Goal: Information Seeking & Learning: Learn about a topic

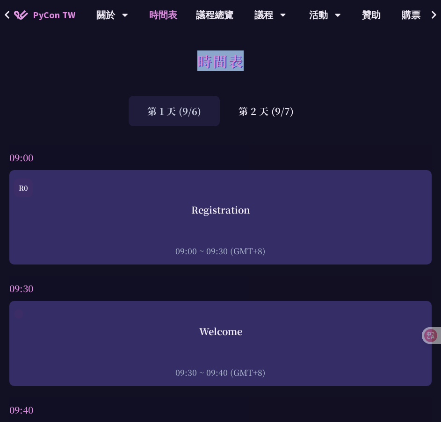
drag, startPoint x: 207, startPoint y: 60, endPoint x: 280, endPoint y: 65, distance: 73.1
click at [280, 65] on div "時間表" at bounding box center [220, 71] width 441 height 49
copy h1 "時間表"
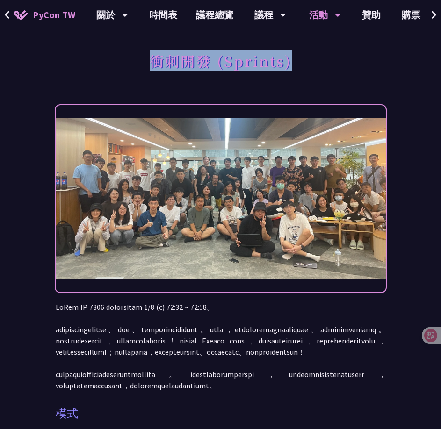
drag, startPoint x: 151, startPoint y: 59, endPoint x: 315, endPoint y: 58, distance: 163.6
click at [315, 58] on div "衝刺開發 (Sprints)" at bounding box center [221, 71] width 330 height 49
copy h1 "衝刺開發 (Sprints)"
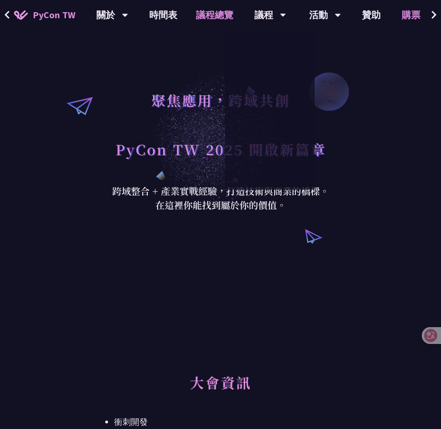
click at [214, 14] on link "議程總覽" at bounding box center [214, 15] width 56 height 30
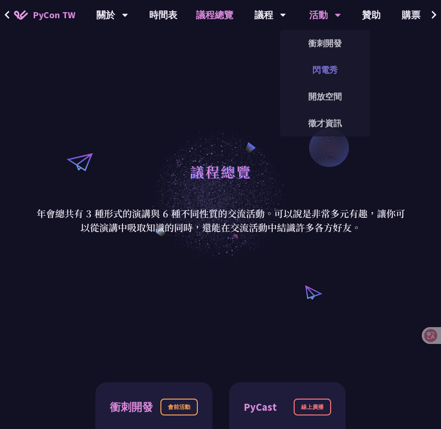
click at [324, 70] on link "閃電秀" at bounding box center [325, 70] width 90 height 22
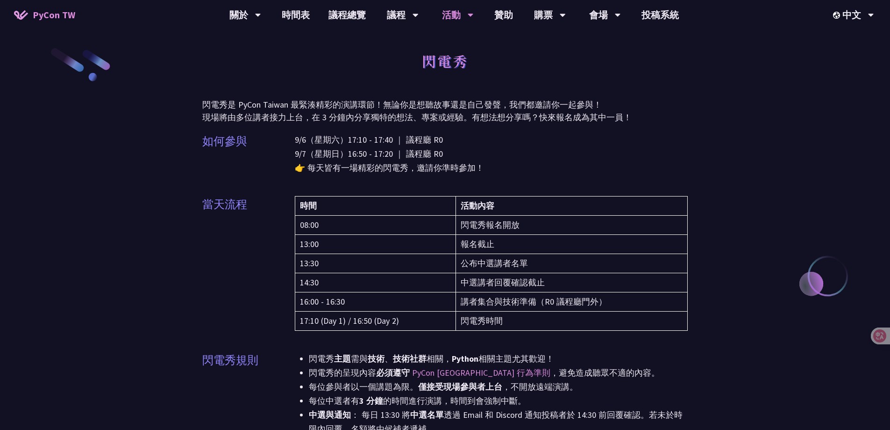
drag, startPoint x: 171, startPoint y: 1, endPoint x: 97, endPoint y: 170, distance: 184.4
